Goal: Task Accomplishment & Management: Manage account settings

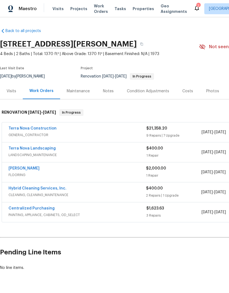
click at [132, 8] on span "Properties" at bounding box center [142, 8] width 21 height 5
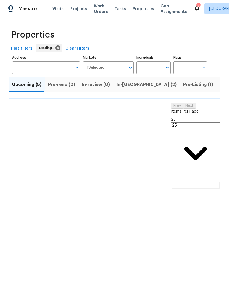
click at [58, 11] on span "Visits" at bounding box center [57, 8] width 11 height 5
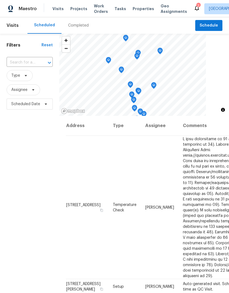
click at [23, 62] on input "text" at bounding box center [22, 62] width 31 height 8
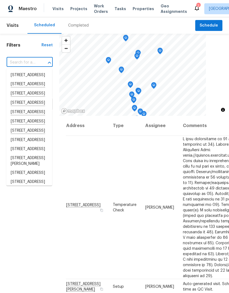
click at [23, 59] on input "text" at bounding box center [22, 62] width 31 height 8
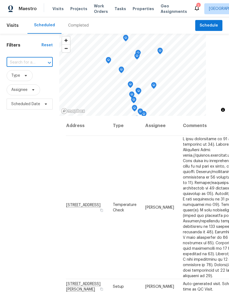
paste input "[STREET_ADDRESS][PERSON_NAME]"
type input "[STREET_ADDRESS][PERSON_NAME]"
click at [23, 79] on li "[STREET_ADDRESS][PERSON_NAME]" at bounding box center [29, 78] width 46 height 15
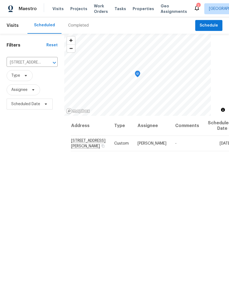
click at [0, 0] on icon at bounding box center [0, 0] width 0 height 0
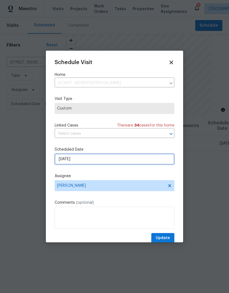
click at [72, 162] on input "[DATE]" at bounding box center [114, 159] width 119 height 11
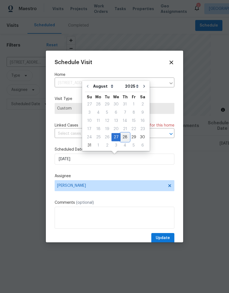
click at [122, 137] on div "28" at bounding box center [124, 137] width 9 height 8
type input "[DATE]"
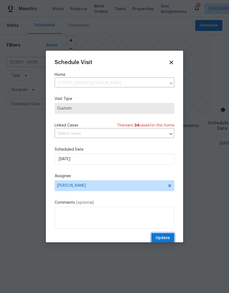
click at [167, 238] on span "Update" at bounding box center [162, 238] width 14 height 7
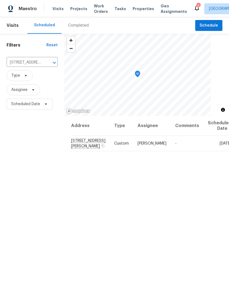
click at [46, 60] on icon "Clear" at bounding box center [46, 62] width 5 height 5
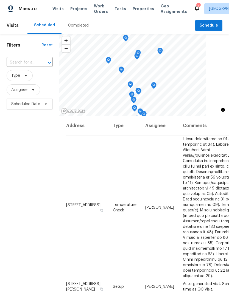
click at [21, 61] on input "text" at bounding box center [22, 62] width 31 height 8
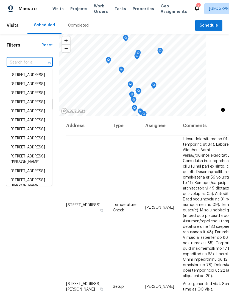
click at [21, 64] on input "text" at bounding box center [22, 62] width 31 height 8
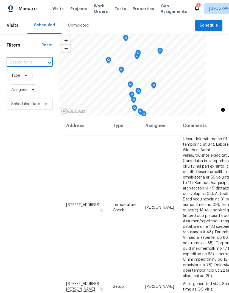
paste input "[STREET_ADDRESS][PERSON_NAME]"
type input "[STREET_ADDRESS][PERSON_NAME]"
click at [20, 77] on li "[STREET_ADDRESS][PERSON_NAME]" at bounding box center [29, 78] width 46 height 15
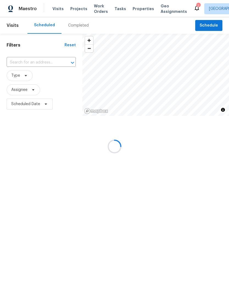
type input "[STREET_ADDRESS][PERSON_NAME]"
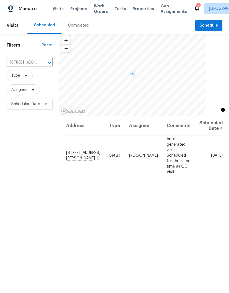
click at [0, 0] on span at bounding box center [0, 0] width 0 height 0
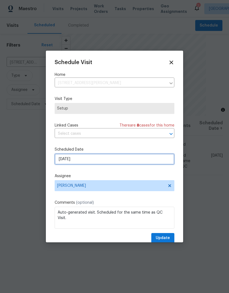
click at [64, 164] on input "[DATE]" at bounding box center [114, 159] width 119 height 11
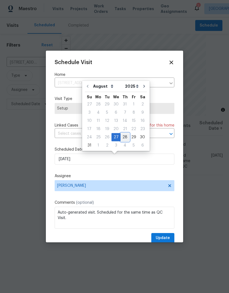
click at [121, 136] on div "28" at bounding box center [124, 137] width 9 height 8
type input "[DATE]"
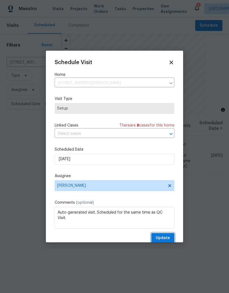
click at [167, 240] on span "Update" at bounding box center [162, 238] width 14 height 7
